Goal: Navigation & Orientation: Find specific page/section

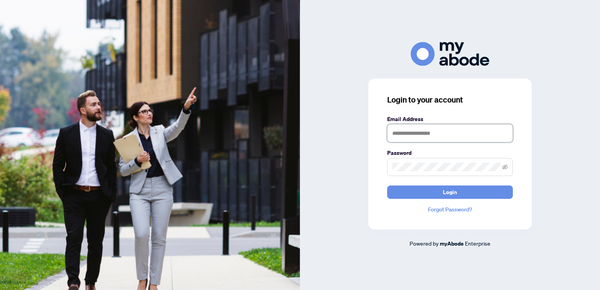
click at [444, 138] on input "text" at bounding box center [450, 133] width 126 height 18
type input "**********"
click at [504, 166] on icon "eye-invisible" at bounding box center [504, 166] width 5 height 5
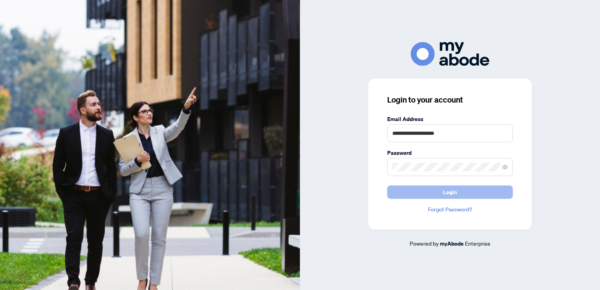
click at [449, 192] on span "Login" at bounding box center [450, 192] width 14 height 13
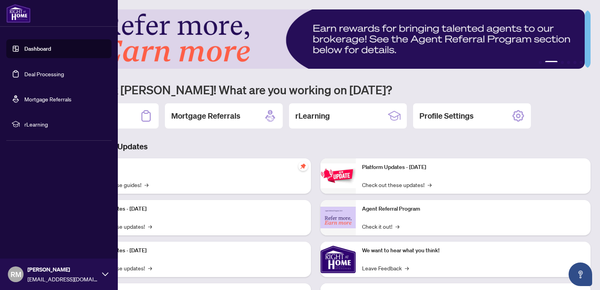
click at [24, 51] on link "Dashboard" at bounding box center [37, 48] width 27 height 7
click at [57, 75] on link "Deal Processing" at bounding box center [44, 73] width 40 height 7
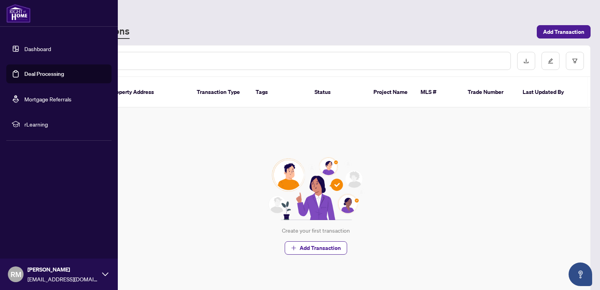
click at [29, 47] on link "Dashboard" at bounding box center [37, 48] width 27 height 7
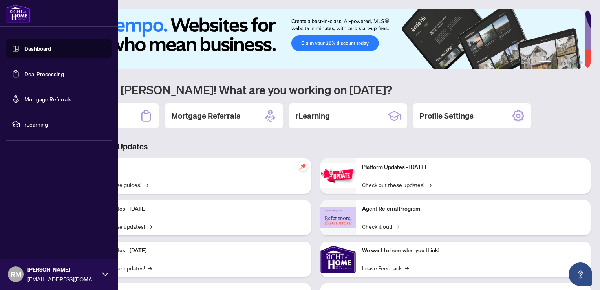
click at [38, 124] on span "rLearning" at bounding box center [65, 124] width 82 height 9
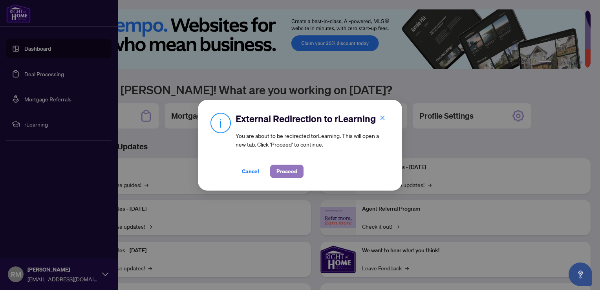
click at [295, 170] on button "Proceed" at bounding box center [286, 170] width 33 height 13
